Goal: Task Accomplishment & Management: Use online tool/utility

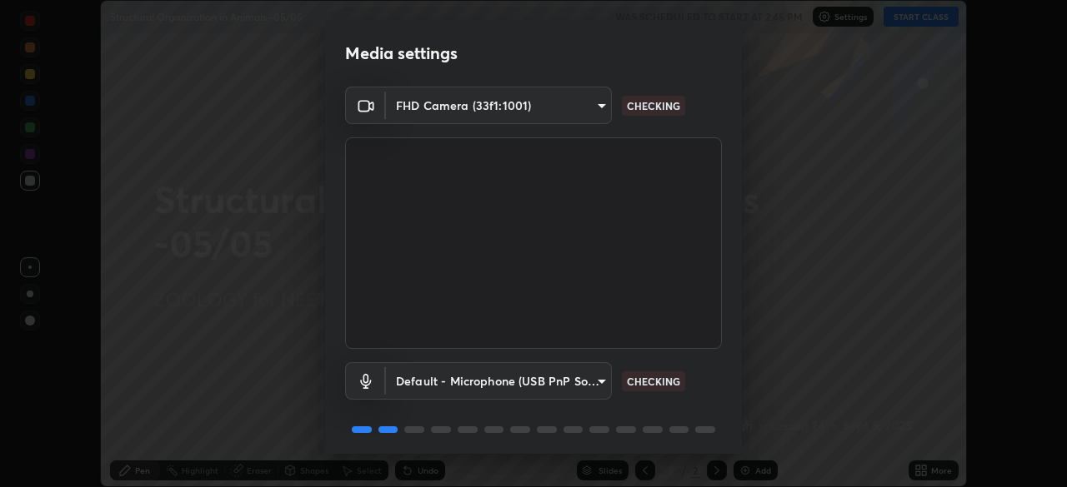
scroll to position [59, 0]
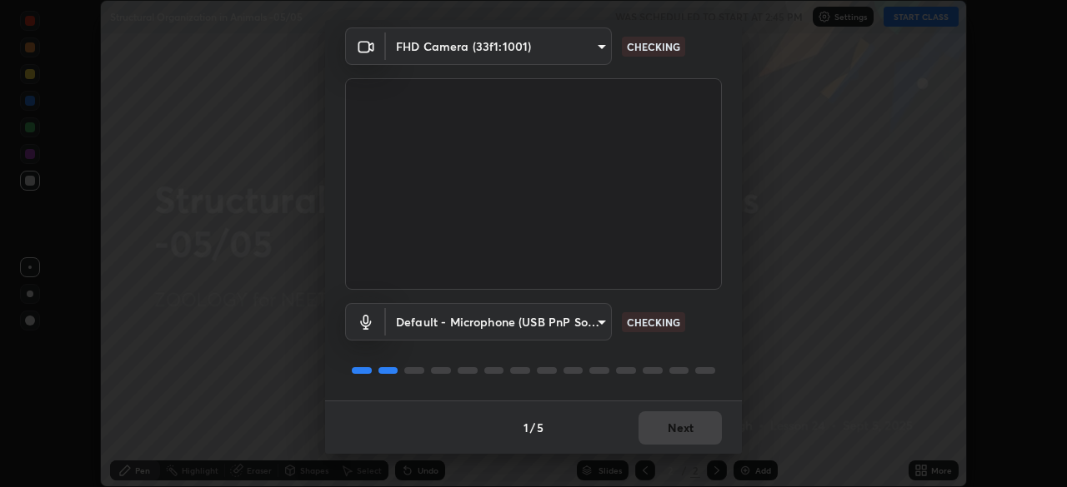
click at [669, 426] on div "1 / 5 Next" at bounding box center [533, 427] width 417 height 53
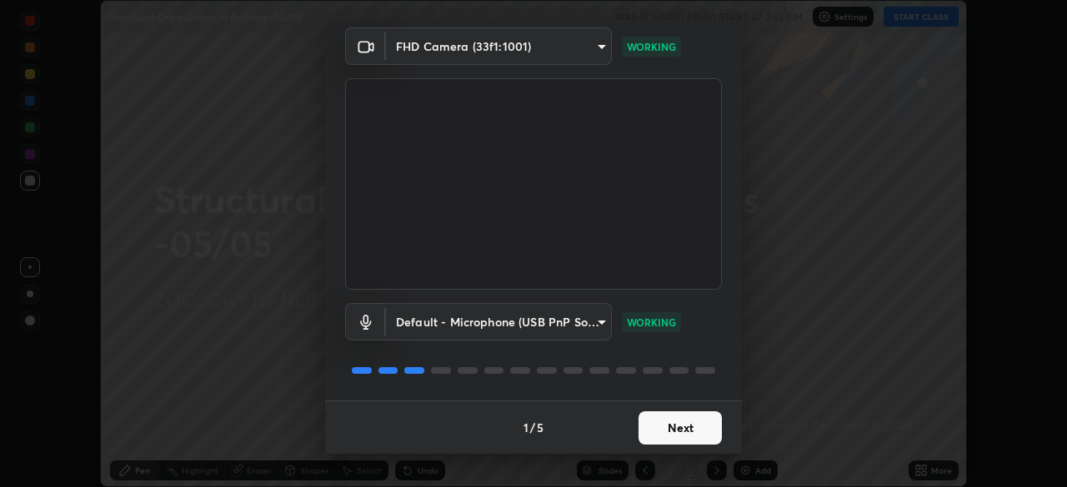
click at [662, 427] on button "Next" at bounding box center [679, 428] width 83 height 33
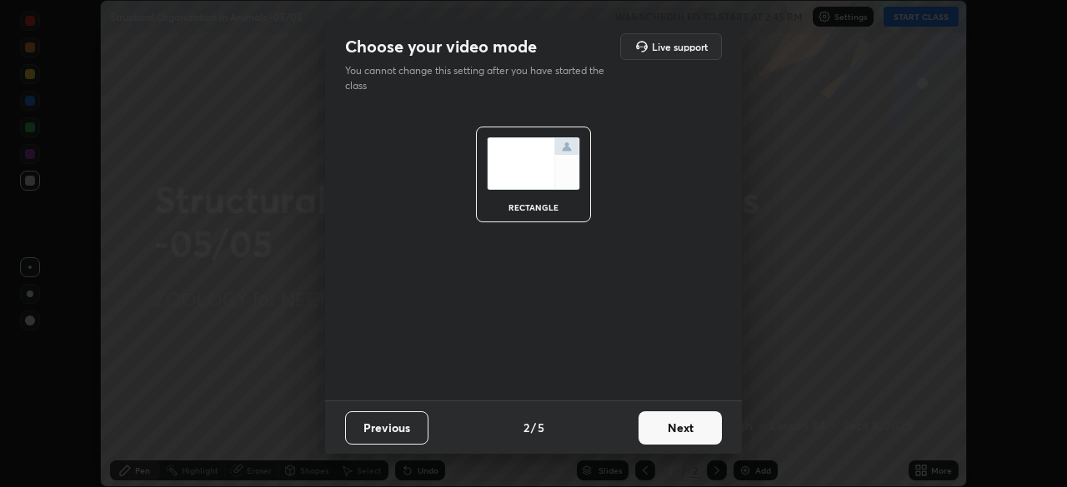
scroll to position [0, 0]
click at [665, 425] on button "Next" at bounding box center [679, 428] width 83 height 33
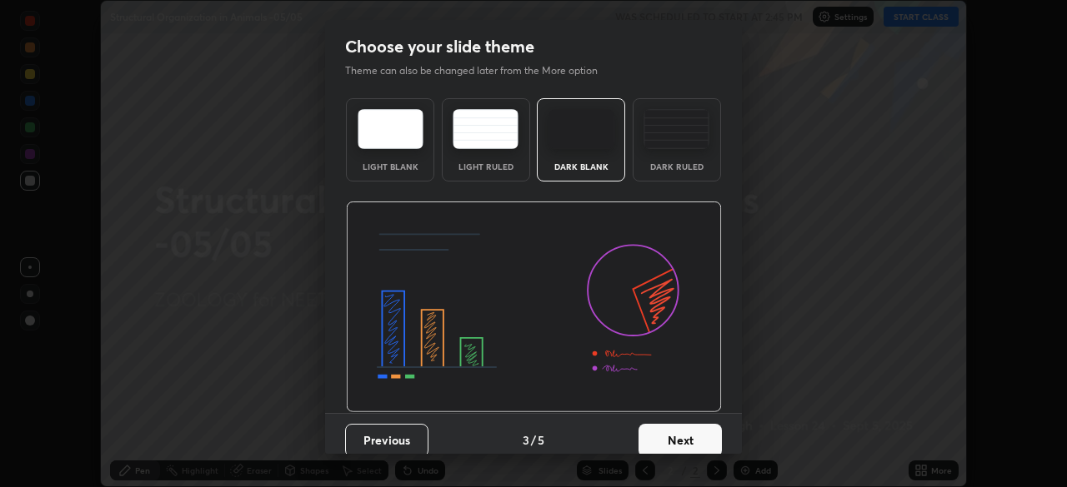
click at [658, 437] on button "Next" at bounding box center [679, 440] width 83 height 33
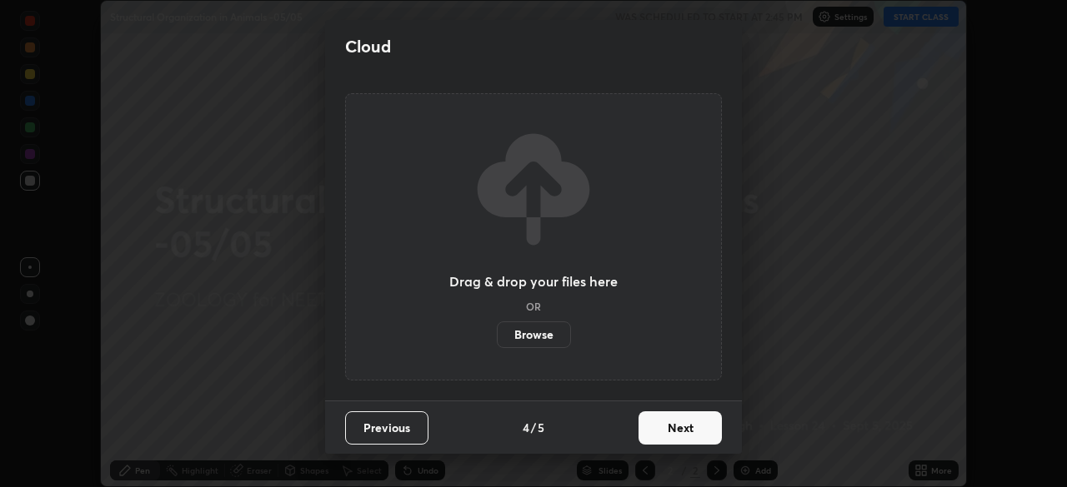
click at [663, 430] on button "Next" at bounding box center [679, 428] width 83 height 33
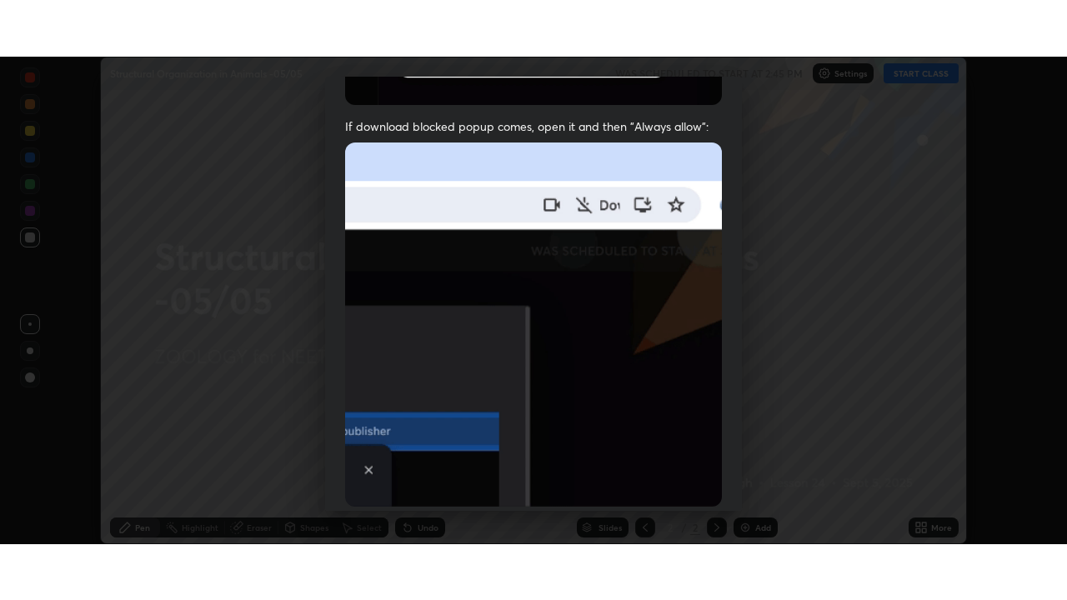
scroll to position [399, 0]
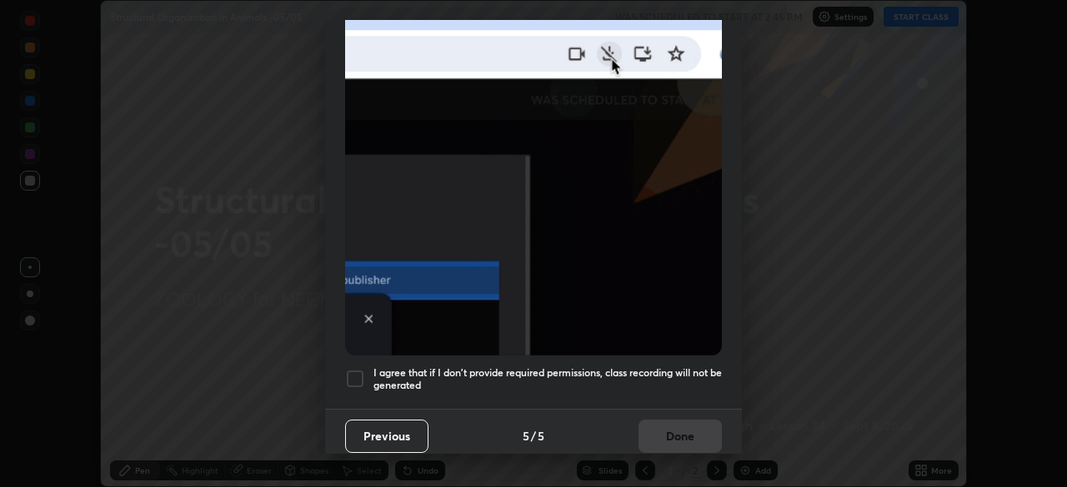
click at [357, 369] on div at bounding box center [355, 379] width 20 height 20
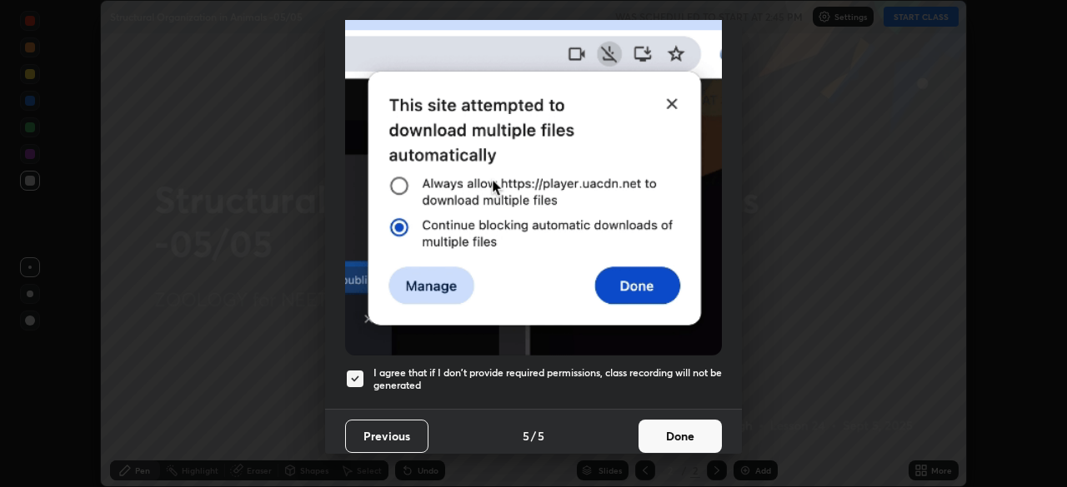
click at [663, 420] on button "Done" at bounding box center [679, 436] width 83 height 33
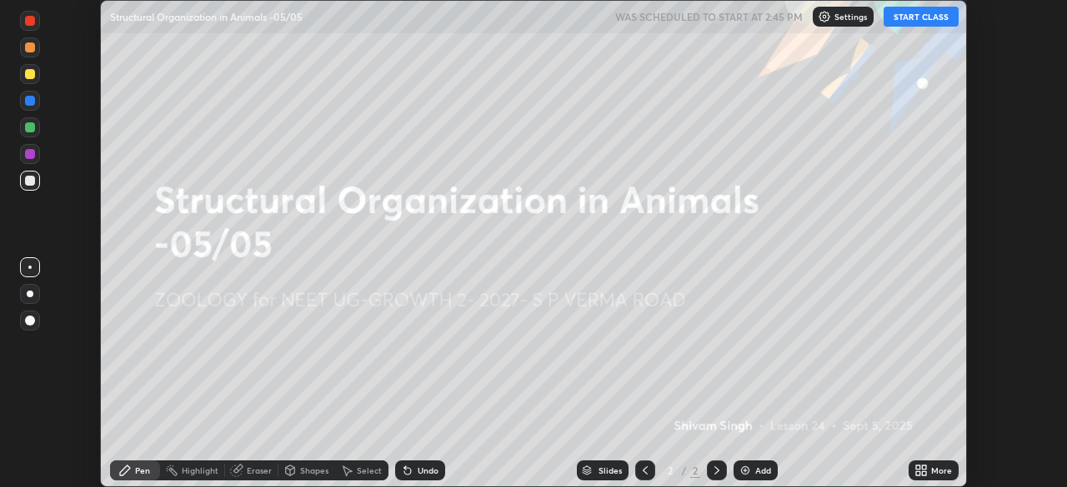
click at [916, 470] on icon at bounding box center [918, 468] width 4 height 4
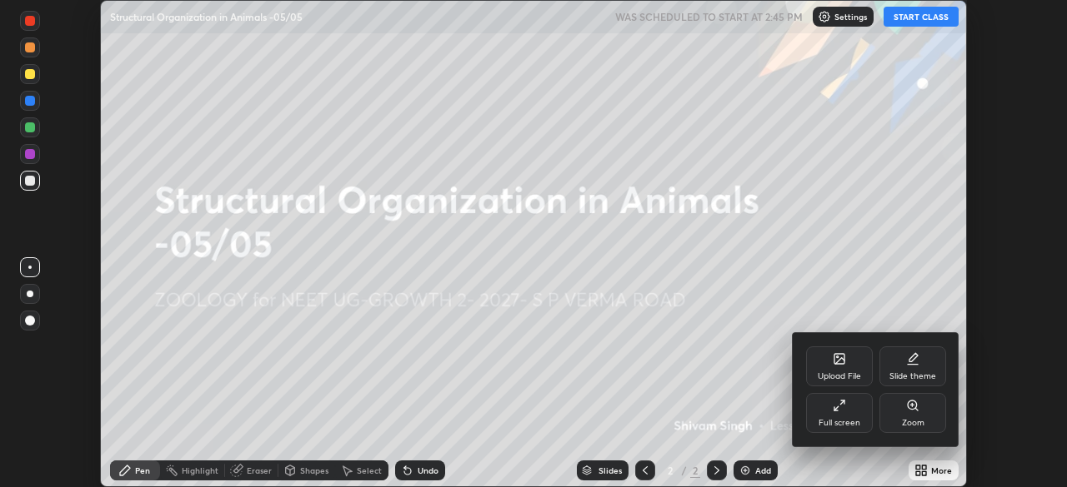
click at [848, 413] on div "Full screen" at bounding box center [839, 413] width 67 height 40
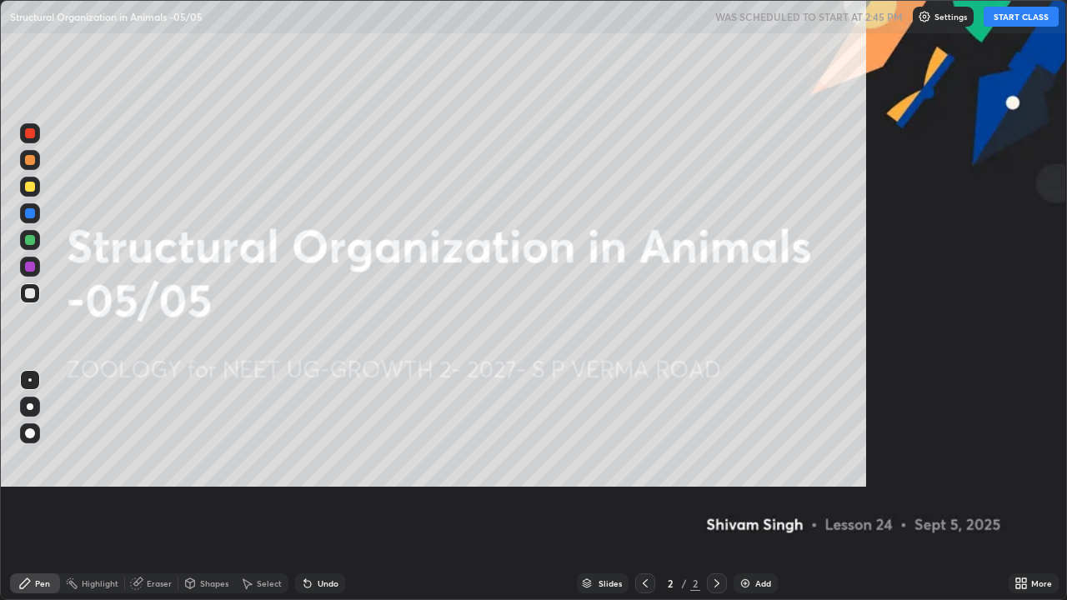
scroll to position [600, 1067]
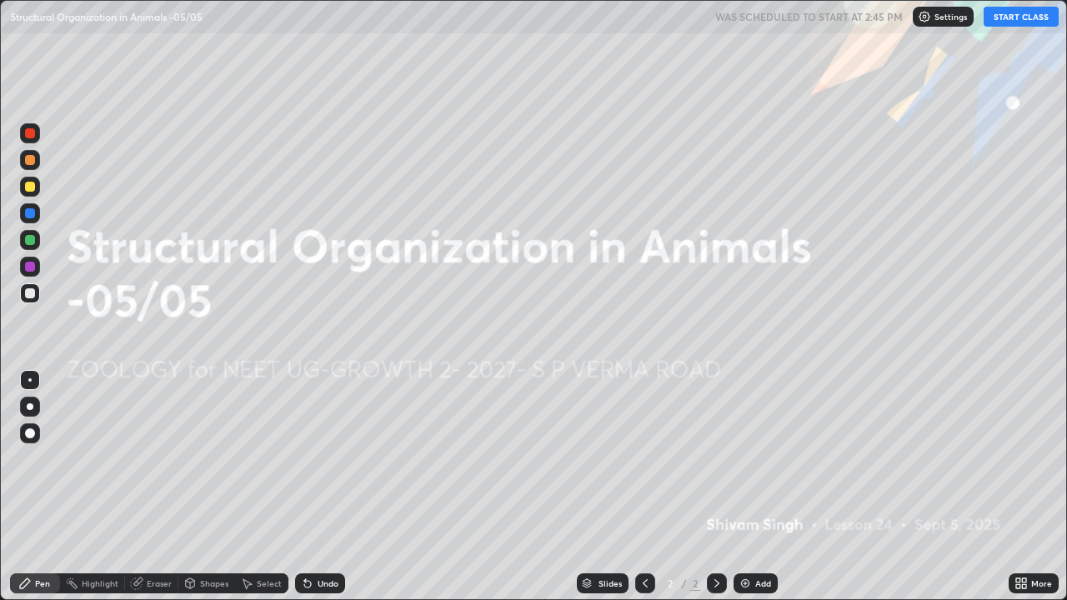
click at [1008, 17] on button "START CLASS" at bounding box center [1020, 17] width 75 height 20
click at [743, 487] on img at bounding box center [744, 583] width 13 height 13
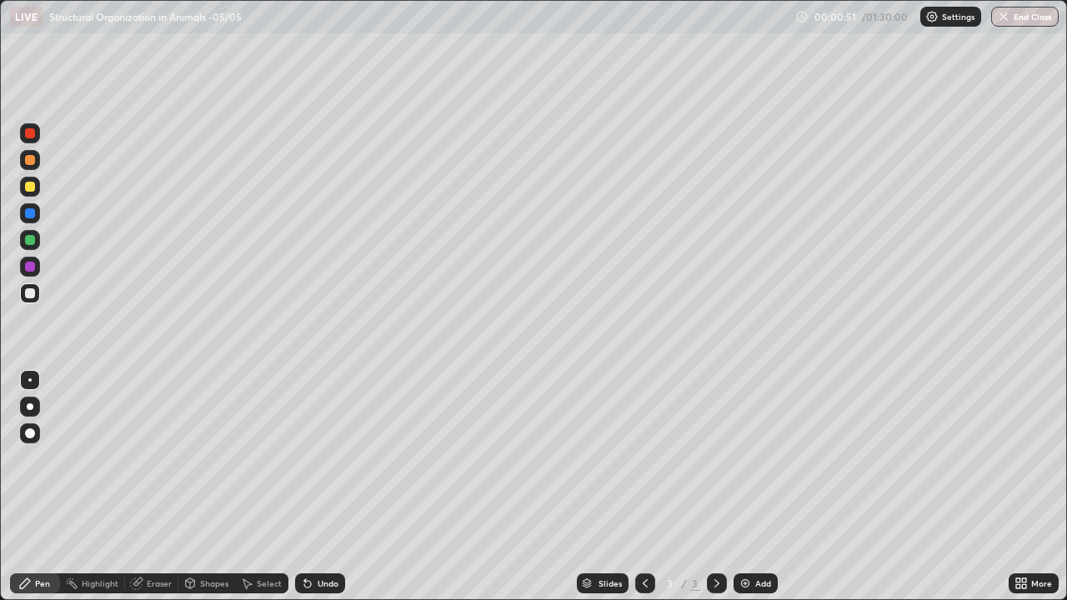
click at [32, 237] on div at bounding box center [30, 240] width 10 height 10
click at [27, 407] on div at bounding box center [30, 406] width 7 height 7
click at [1015, 14] on button "End Class" at bounding box center [1024, 17] width 67 height 20
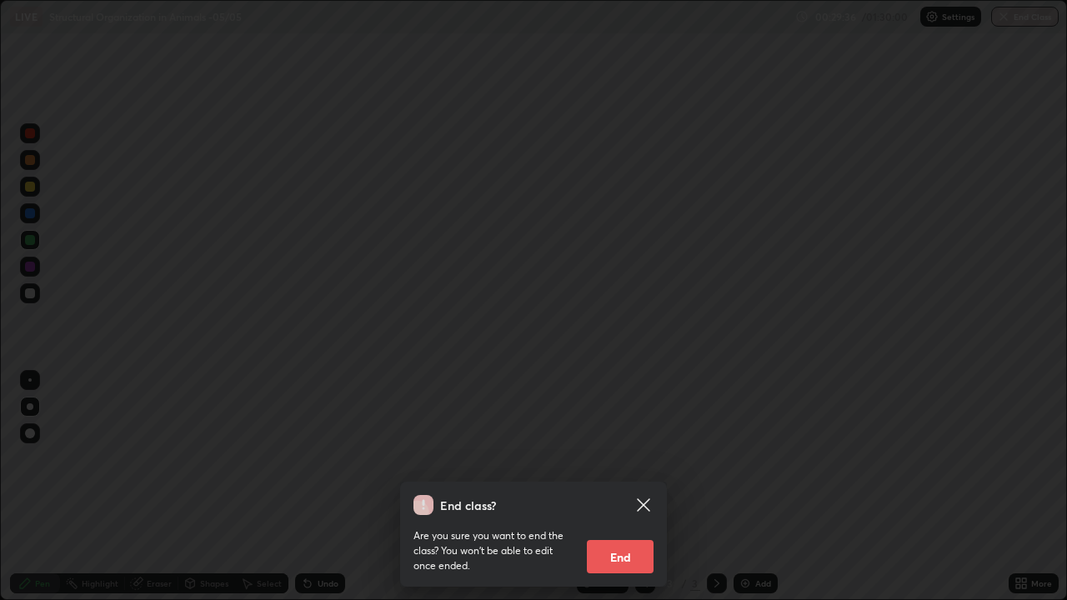
click at [615, 487] on button "End" at bounding box center [620, 556] width 67 height 33
